Goal: Task Accomplishment & Management: Manage account settings

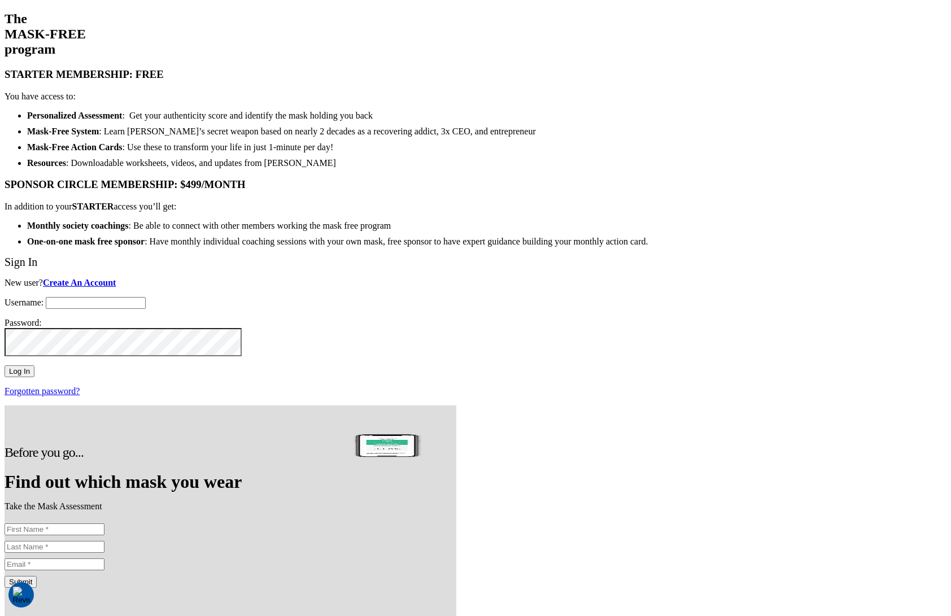
click at [146, 297] on input "Username:" at bounding box center [96, 303] width 100 height 12
type input "support@twohourssleep.com"
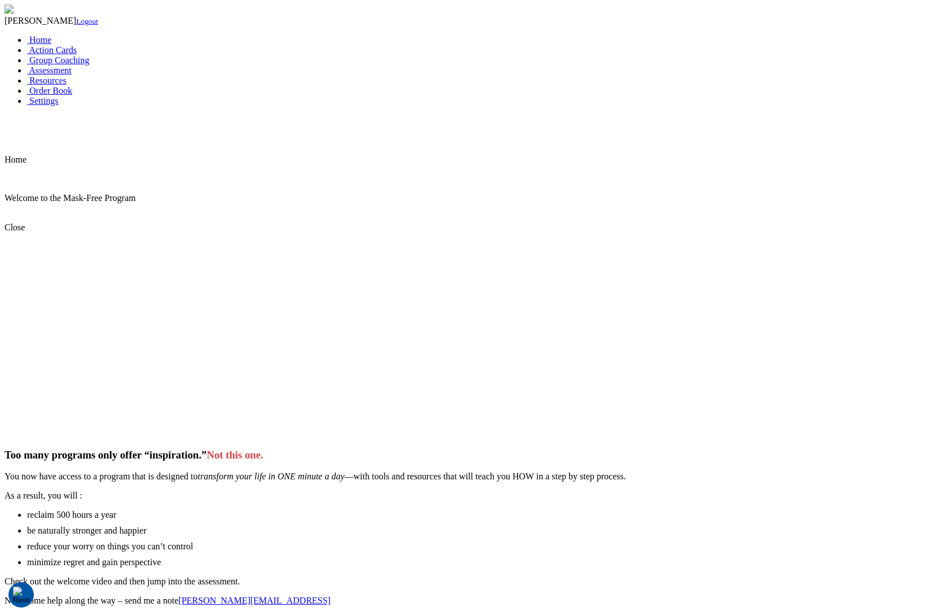
click at [185, 355] on div "Home Welcome to the Mask-Free Program Close Too many programs only offer “inspi…" at bounding box center [471, 385] width 933 height 520
click at [59, 106] on span "Settings" at bounding box center [43, 101] width 29 height 10
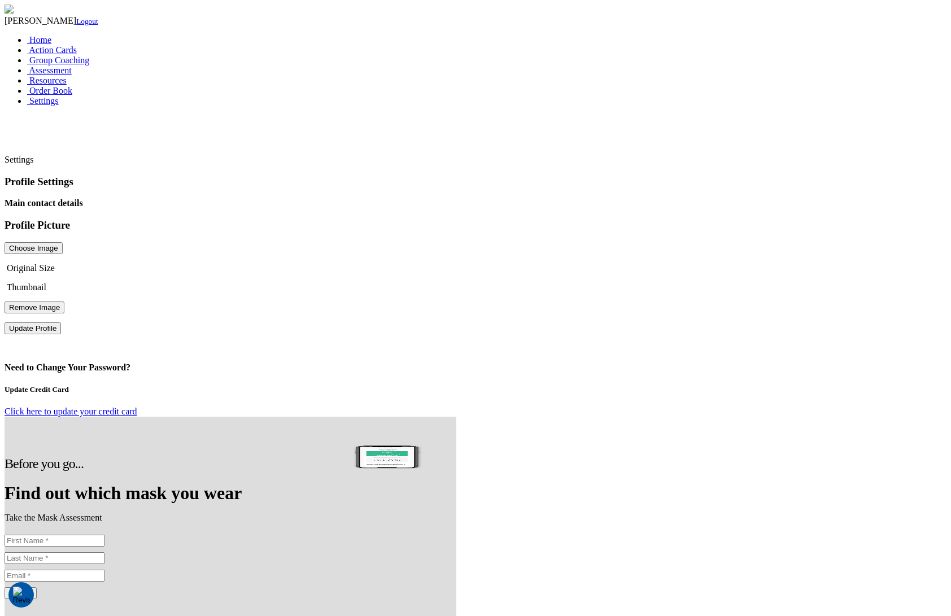
click at [76, 25] on link "Logout" at bounding box center [87, 21] width 22 height 8
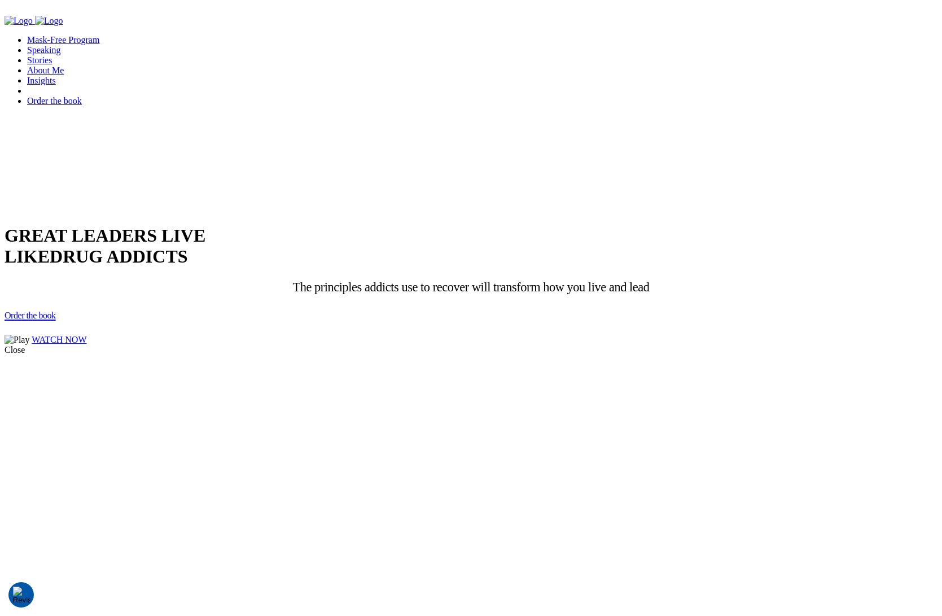
click at [72, 85] on link "Login" at bounding box center [49, 90] width 45 height 11
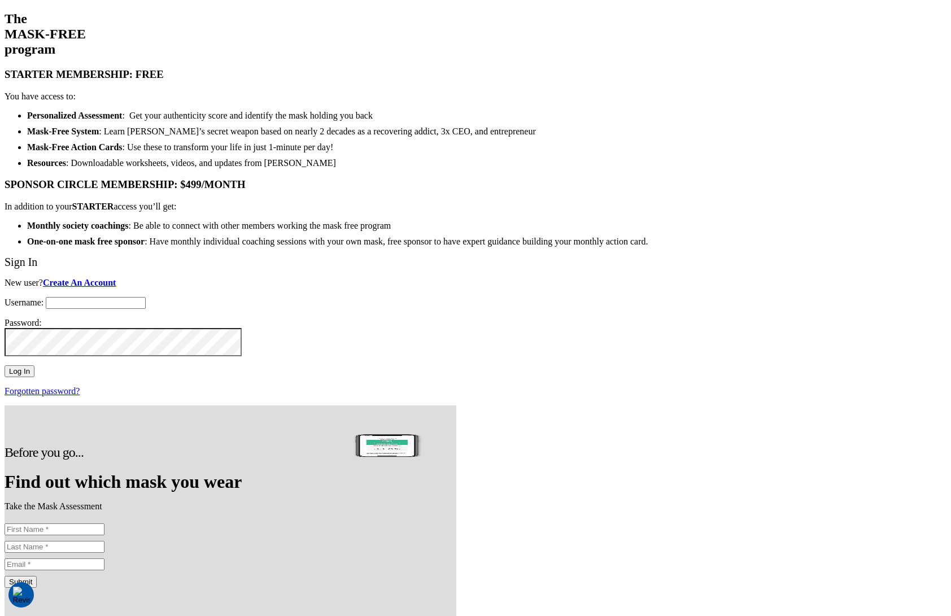
click at [146, 297] on input "Username:" at bounding box center [96, 303] width 100 height 12
type input "blank"
click at [731, 396] on div "Sign In New user? Create An Account Username: blank Password: Log In Forgotten …" at bounding box center [476, 326] width 942 height 141
click at [34, 367] on input "Log In" at bounding box center [20, 371] width 30 height 12
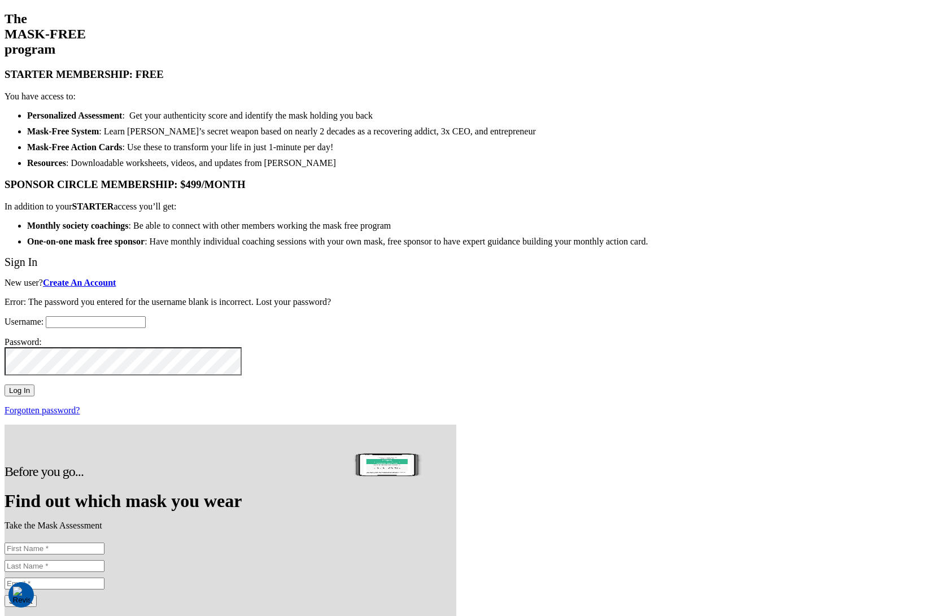
click at [146, 316] on input "Username:" at bounding box center [96, 322] width 100 height 12
click at [686, 416] on div "Sign In New user? Create An Account Error: The password you entered for the use…" at bounding box center [476, 336] width 942 height 160
click at [146, 316] on input "Username:" at bounding box center [96, 322] width 100 height 12
type input "support@twohourssleep.com"
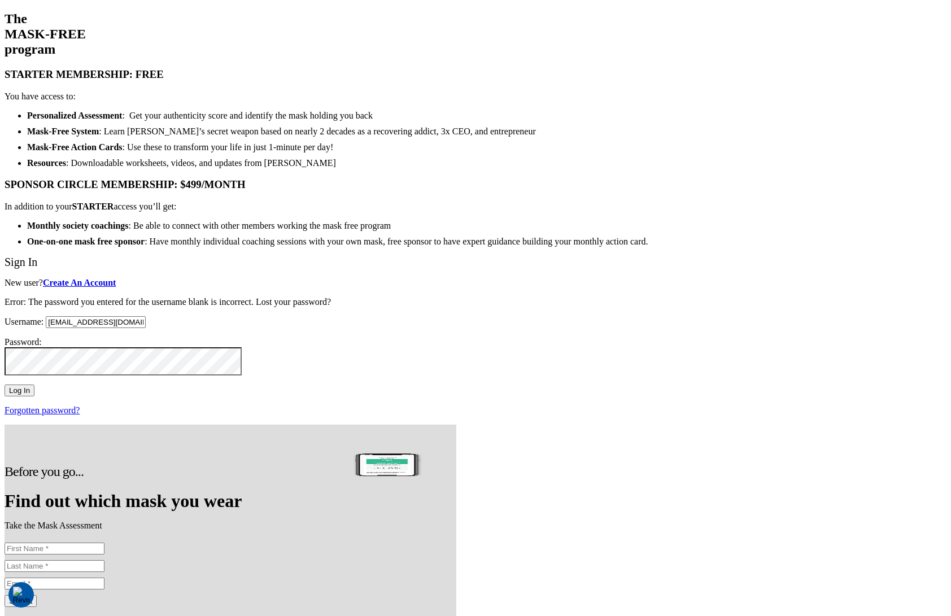
click at [34, 396] on input "Log In" at bounding box center [20, 391] width 30 height 12
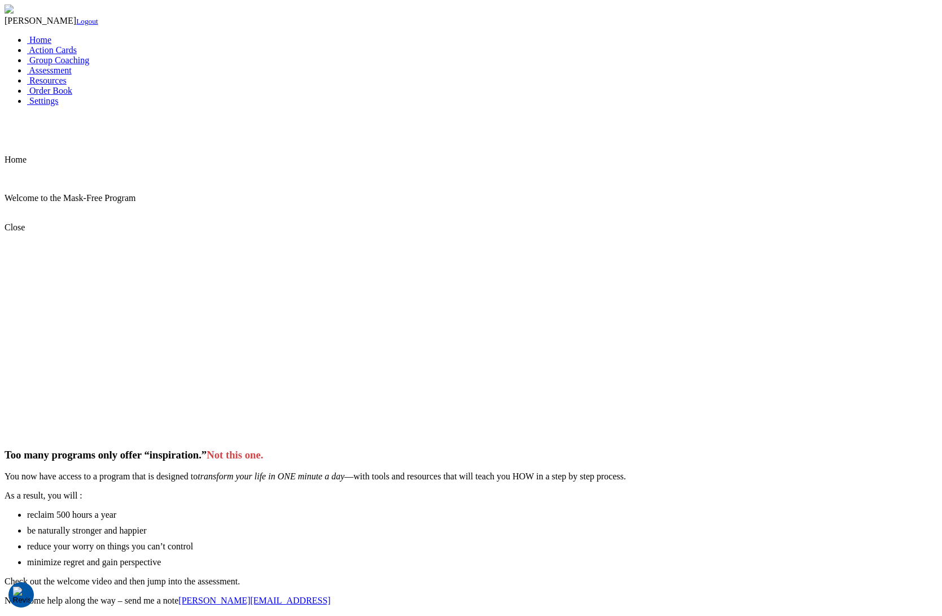
click at [201, 125] on div "Home Welcome to the Mask-Free Program Close Too many programs only offer “inspi…" at bounding box center [471, 385] width 933 height 520
click at [76, 25] on link "Logout" at bounding box center [87, 21] width 22 height 8
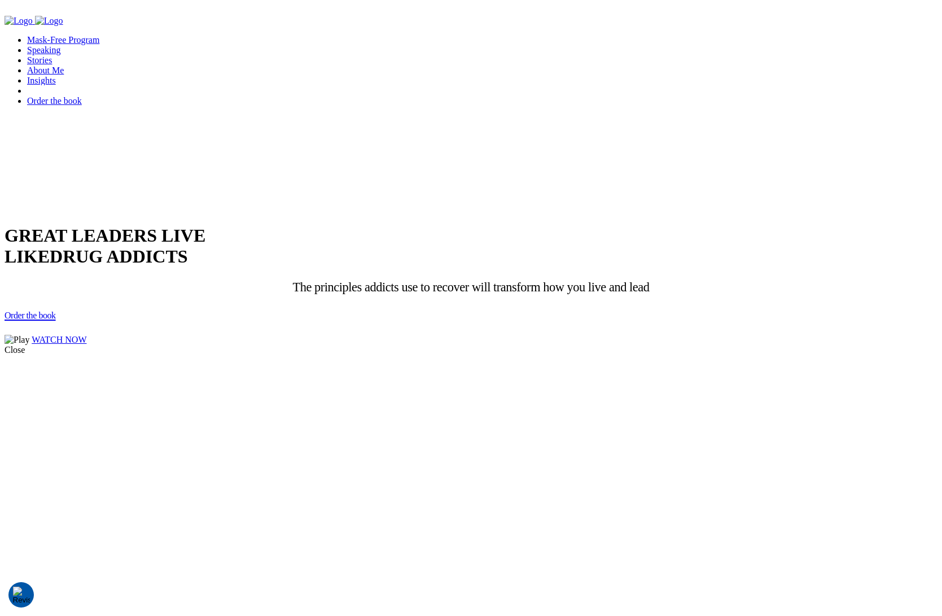
click at [72, 85] on link "Login" at bounding box center [49, 90] width 45 height 11
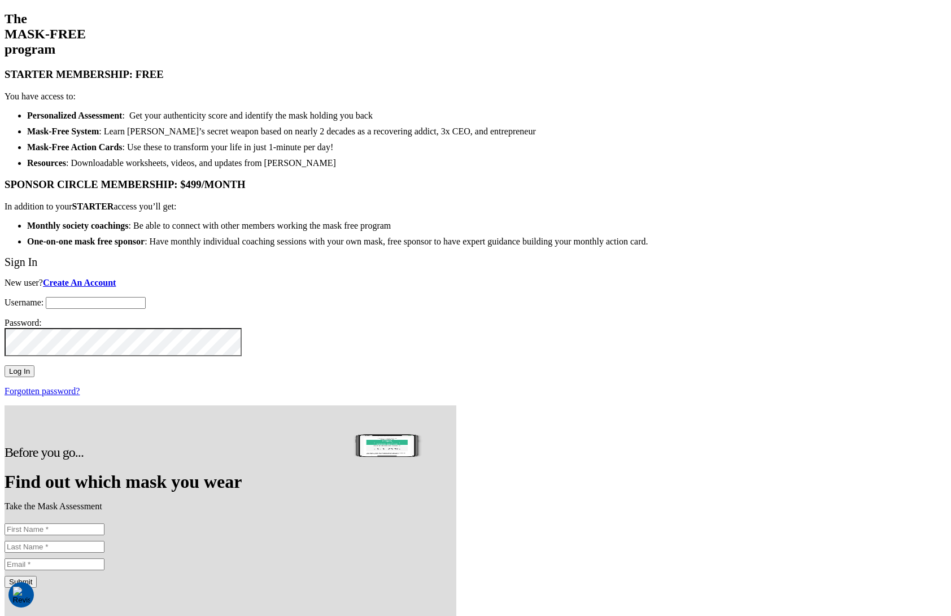
click at [146, 297] on input "Username:" at bounding box center [96, 303] width 100 height 12
paste input "philippe@twohourssleep.com"
type input "philippe@twohourssleep.com"
click at [456, 247] on div "The MASK-FREE program STARTER MEMBERSHIP: FREE You have access to: Personalized…" at bounding box center [476, 128] width 942 height 235
click at [653, 396] on div "Sign In New user? Create An Account Username: philippe@twohourssleep.com Passwo…" at bounding box center [476, 326] width 942 height 141
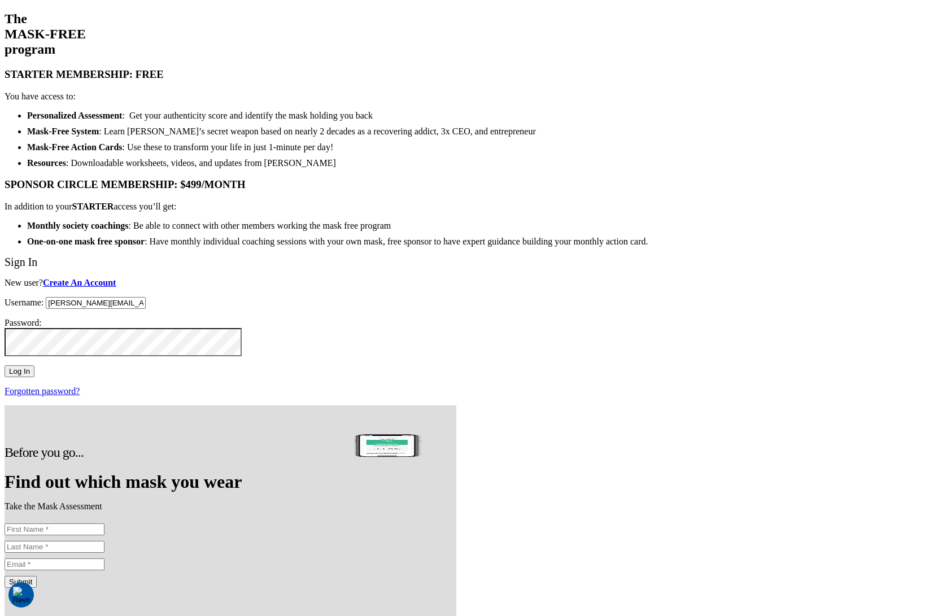
click at [34, 366] on input "Log In" at bounding box center [20, 371] width 30 height 12
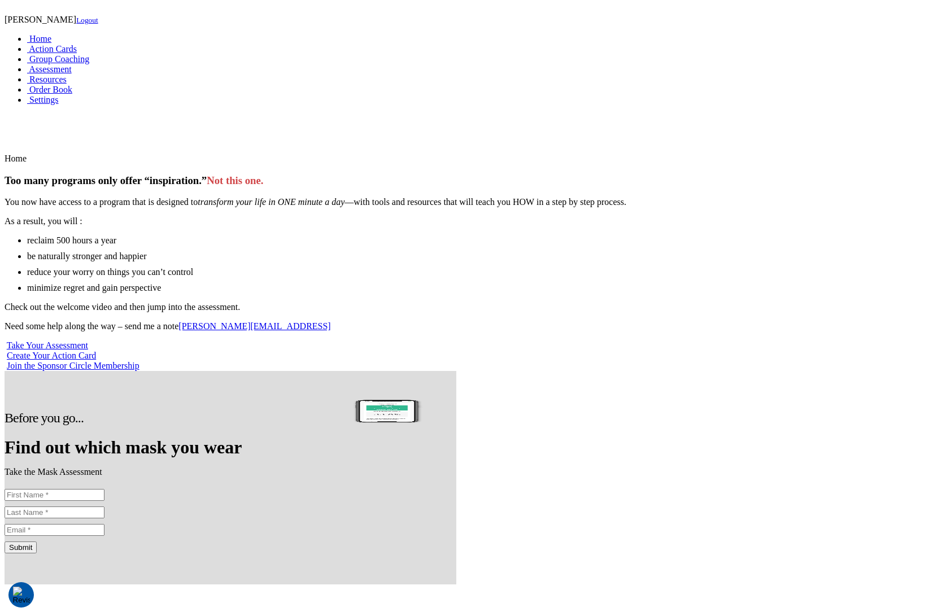
click at [76, 24] on link "Logout" at bounding box center [87, 20] width 22 height 8
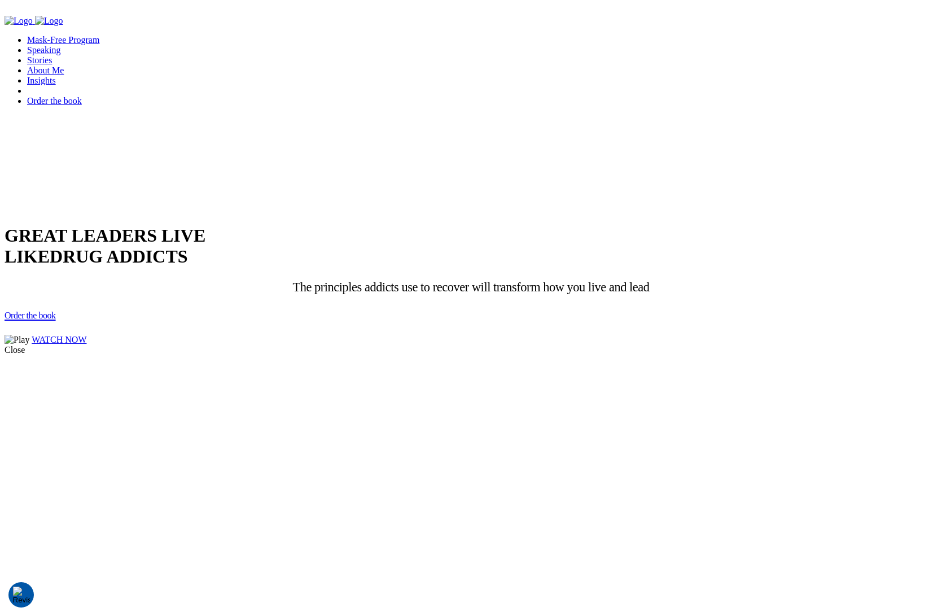
click at [72, 85] on link "Login" at bounding box center [49, 90] width 45 height 11
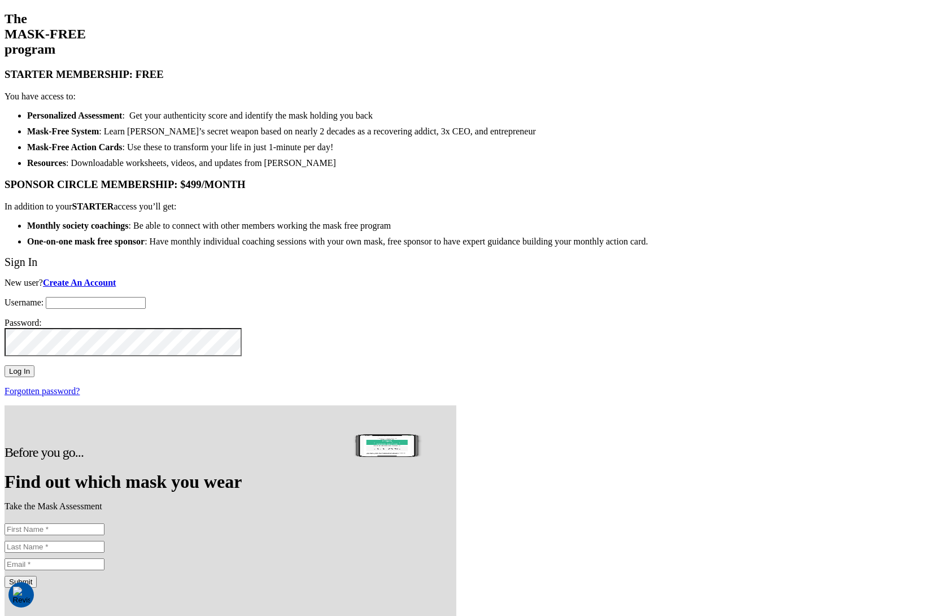
click at [146, 297] on input "Username:" at bounding box center [96, 303] width 100 height 12
paste input "elizabethmichaelbrodywaite-com"
type input "elizabethmichaelbrodywaite-com"
click at [746, 256] on div "Sign In New user? Create An Account Username: elizabethmichaelbrodywaite-com Pa…" at bounding box center [476, 326] width 942 height 141
click at [146, 297] on input "Username:" at bounding box center [96, 303] width 100 height 12
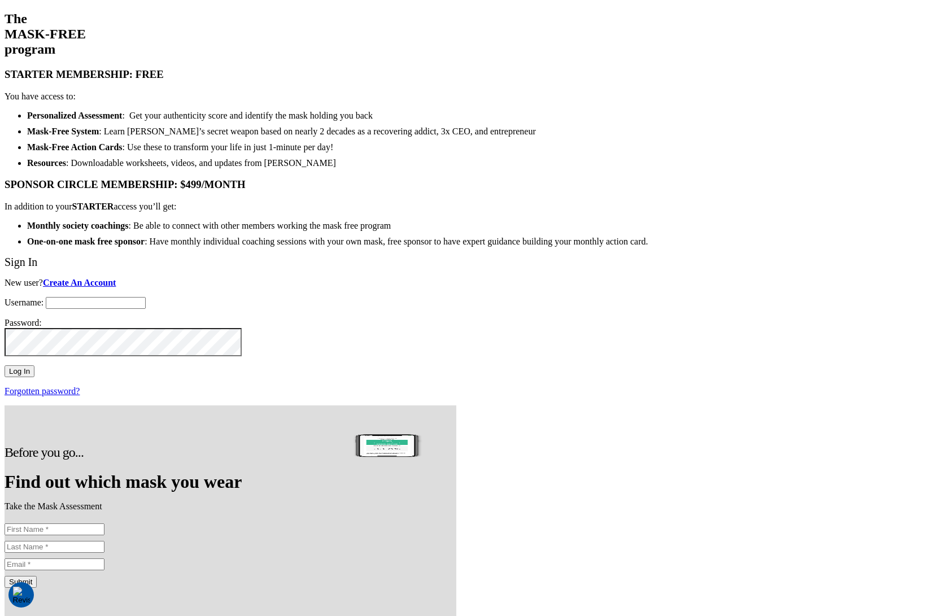
paste input "elizabethmichaelbrodywaite-com"
click at [497, 269] on div "Sign In New user? Create An Account Username: elizabethmichaelbrodywaite-com Pa…" at bounding box center [476, 326] width 942 height 141
click at [146, 297] on input "elizabethmichaelbrodywaite-com" at bounding box center [96, 303] width 100 height 12
type input "elizabethmichaelbrodywaite-com"
click at [724, 396] on div "Sign In New user? Create An Account Username: elizabethmichaelbrodywaite-com Pa…" at bounding box center [476, 326] width 942 height 141
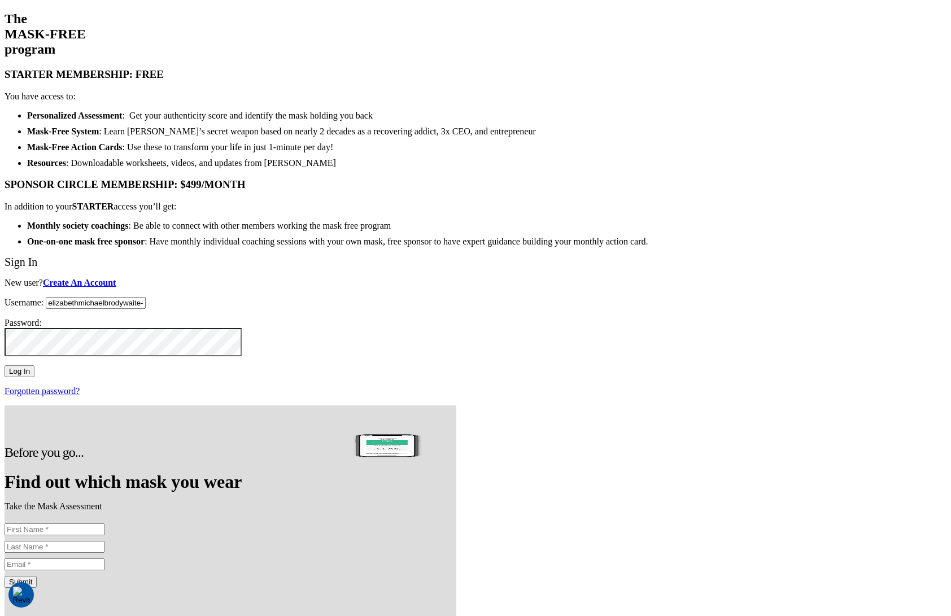
click at [34, 376] on input "Log In" at bounding box center [20, 371] width 30 height 12
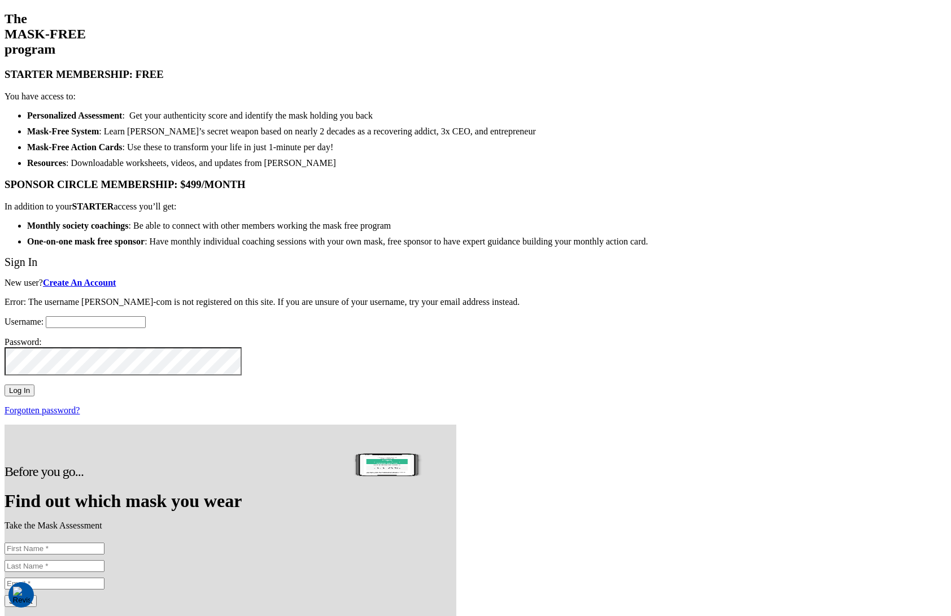
click at [146, 316] on input "Username:" at bounding box center [96, 322] width 100 height 12
paste input "1"
type input "1"
type input "blank"
click at [5, 385] on input "Log In" at bounding box center [20, 391] width 30 height 12
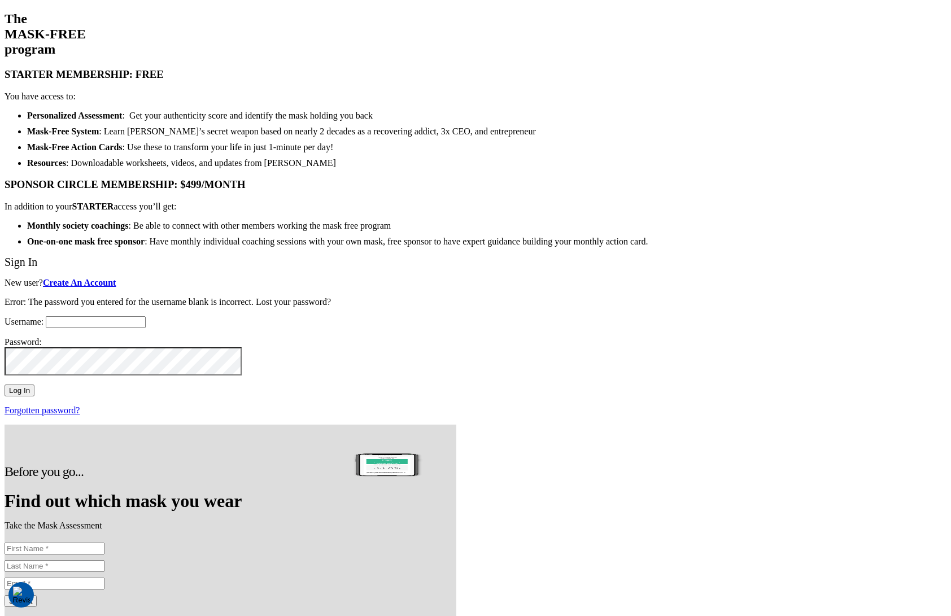
click at [146, 316] on input "Username:" at bounding box center [96, 322] width 100 height 12
type input "blank"
click at [609, 416] on div "Sign In New user? Create An Account Error: The password you entered for the use…" at bounding box center [476, 336] width 942 height 160
click at [80, 415] on span "Forgotten password?" at bounding box center [42, 410] width 75 height 10
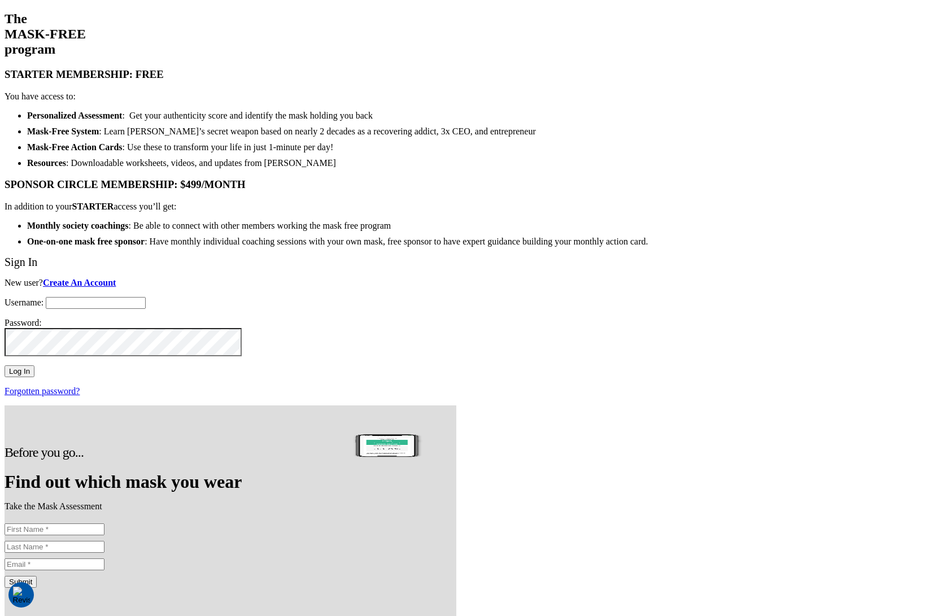
click at [146, 297] on input "Username:" at bounding box center [96, 303] width 100 height 12
type input "blank"
click at [492, 334] on div "Sign In New user? Create An Account Username: blank Password: Log In Forgotten …" at bounding box center [476, 326] width 942 height 141
click at [34, 376] on input "Log In" at bounding box center [20, 371] width 30 height 12
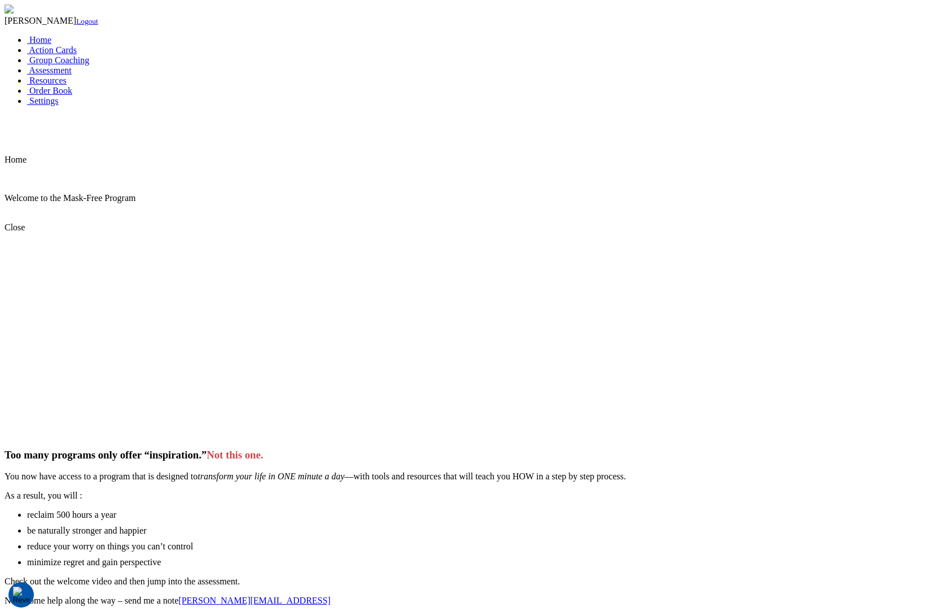
click at [731, 125] on div "Home" at bounding box center [471, 145] width 933 height 40
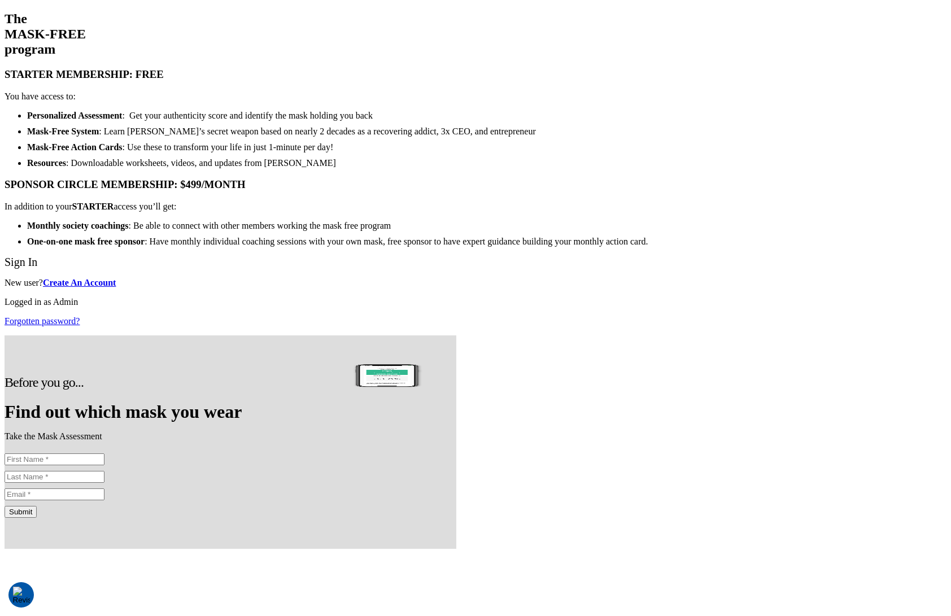
click at [578, 307] on p "Logged in as Admin" at bounding box center [476, 302] width 942 height 10
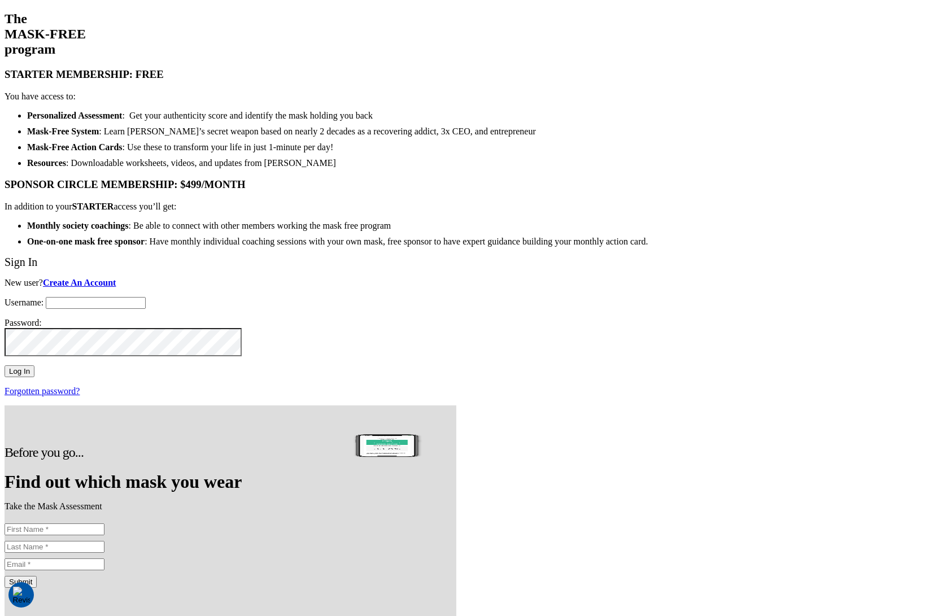
click at [146, 297] on input "Username:" at bounding box center [96, 303] width 100 height 12
type input "support@twohourssleep.com"
